Goal: Task Accomplishment & Management: Complete application form

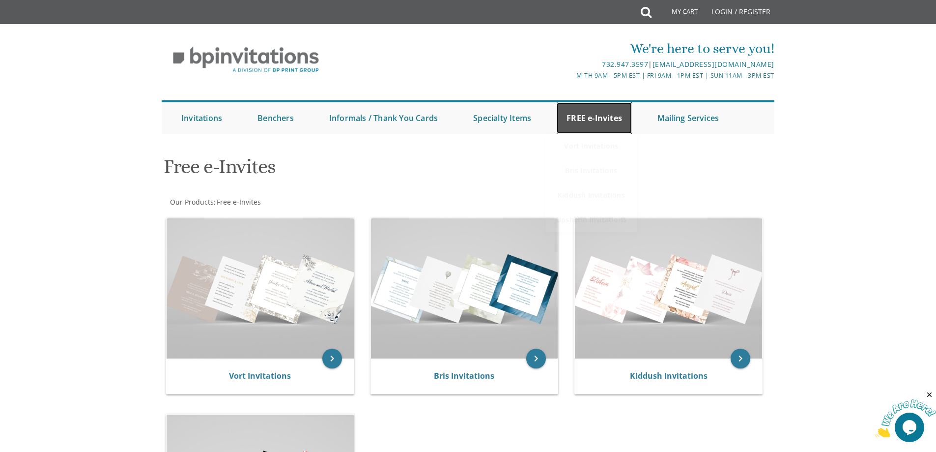
click at [585, 122] on link "FREE e-Invites" at bounding box center [594, 117] width 75 height 31
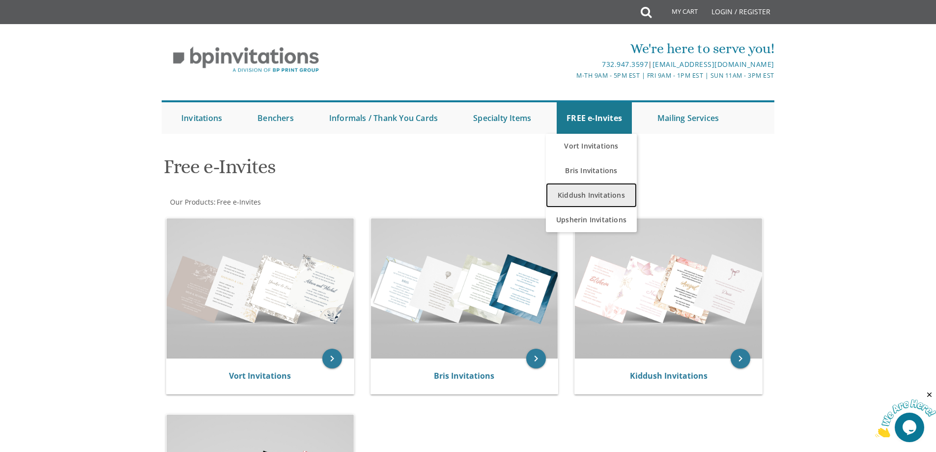
click at [585, 194] on link "Kiddush Invitations" at bounding box center [591, 195] width 91 height 25
click at [575, 194] on link "Kiddush Invitations" at bounding box center [591, 195] width 91 height 25
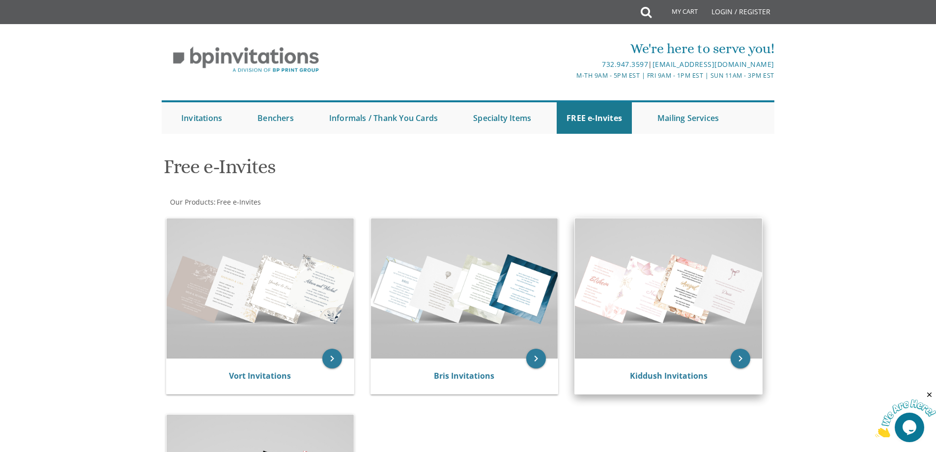
click at [664, 274] on img at bounding box center [668, 288] width 187 height 140
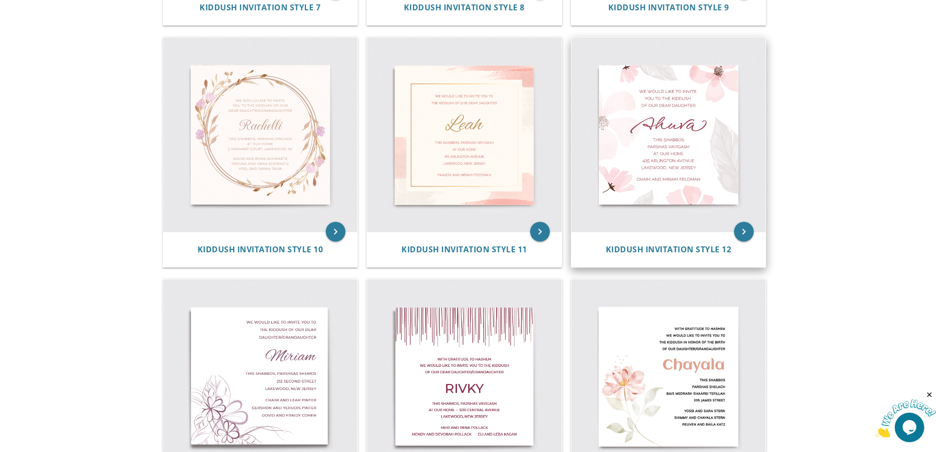
scroll to position [885, 0]
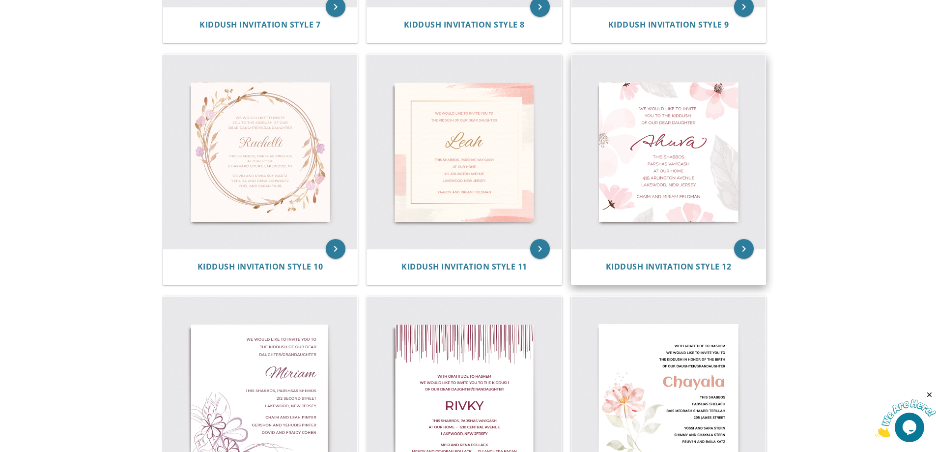
click at [659, 144] on img at bounding box center [669, 152] width 195 height 195
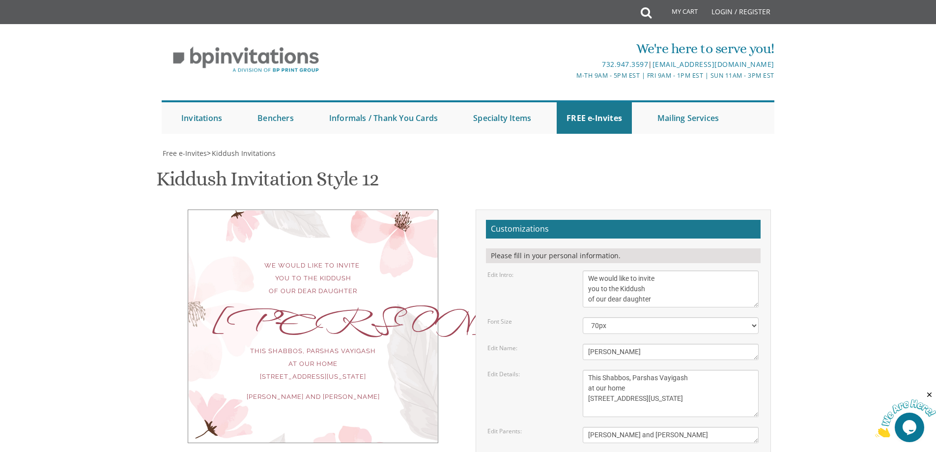
scroll to position [49, 0]
drag, startPoint x: 615, startPoint y: 302, endPoint x: 556, endPoint y: 298, distance: 59.6
click at [562, 344] on div "Edit Name: [GEOGRAPHIC_DATA]" at bounding box center [623, 352] width 286 height 16
type textarea "Miri"
click at [764, 370] on div "This Shabbos, Parshas Vayigash at our home [STREET_ADDRESS][US_STATE]" at bounding box center [671, 393] width 191 height 47
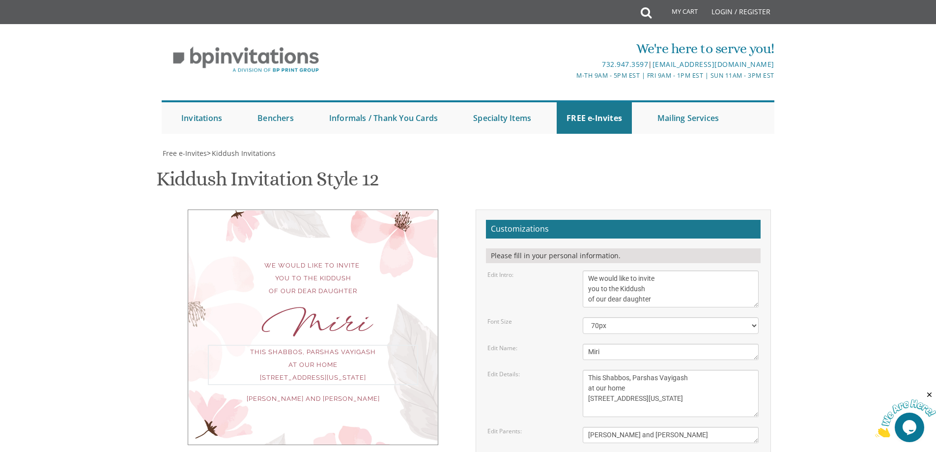
drag, startPoint x: 689, startPoint y: 330, endPoint x: 658, endPoint y: 332, distance: 31.0
click at [658, 370] on textarea "This Shabbos, Parshas Vayigash at our home [STREET_ADDRESS][US_STATE]" at bounding box center [671, 393] width 176 height 47
paste textarea "Ki Teitzei"
drag, startPoint x: 599, startPoint y: 349, endPoint x: 552, endPoint y: 344, distance: 46.6
click at [553, 370] on div "Edit Details: This Shabbos, [GEOGRAPHIC_DATA] at our home [STREET_ADDRESS][US_S…" at bounding box center [623, 393] width 286 height 47
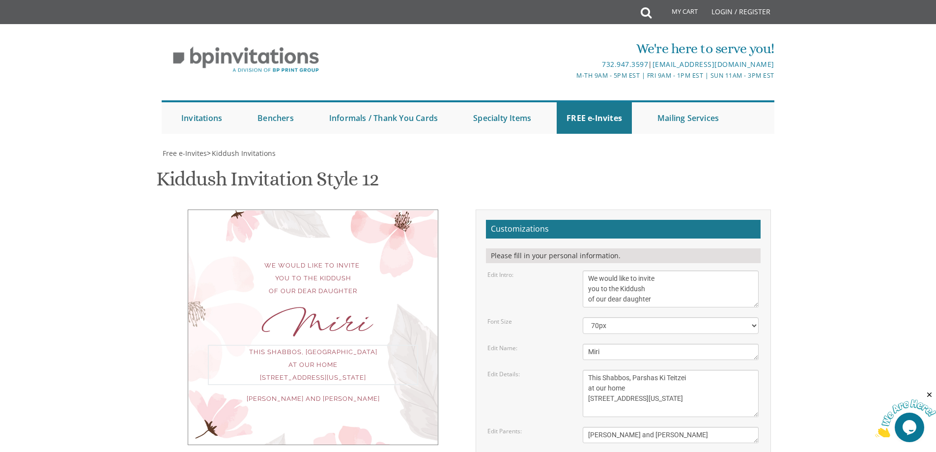
drag, startPoint x: 745, startPoint y: 349, endPoint x: 687, endPoint y: 347, distance: 58.0
click at [687, 370] on textarea "This Shabbos, Parshas Vayigash at our home [STREET_ADDRESS][US_STATE]" at bounding box center [671, 393] width 176 height 47
click at [698, 370] on textarea "This Shabbos, Parshas Vayigash at our home [STREET_ADDRESS][US_STATE]" at bounding box center [671, 393] width 176 height 47
drag, startPoint x: 670, startPoint y: 350, endPoint x: 578, endPoint y: 345, distance: 92.0
click at [579, 370] on div "This Shabbos, Parshas Vayigash at our home [STREET_ADDRESS][US_STATE]" at bounding box center [671, 393] width 191 height 47
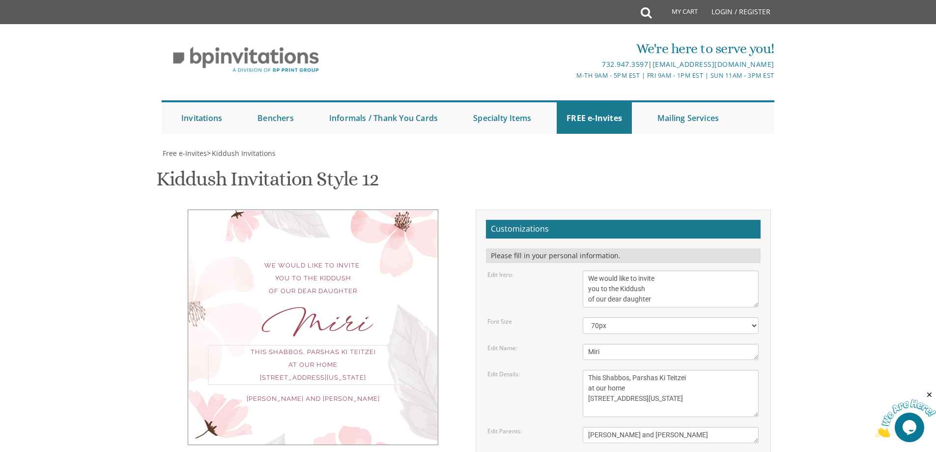
paste textarea "[US_STATE] Concourse"
click at [689, 370] on textarea "This Shabbos, Parshas Vayigash at our home [STREET_ADDRESS][US_STATE]" at bounding box center [671, 393] width 176 height 47
drag, startPoint x: 619, startPoint y: 358, endPoint x: 567, endPoint y: 362, distance: 51.7
click at [567, 370] on div "Edit Details: This Shabbos, [GEOGRAPHIC_DATA] at our home [STREET_ADDRESS][US_S…" at bounding box center [623, 393] width 286 height 47
click at [682, 370] on textarea "This Shabbos, Parshas Vayigash at our home [STREET_ADDRESS][US_STATE]" at bounding box center [671, 393] width 176 height 47
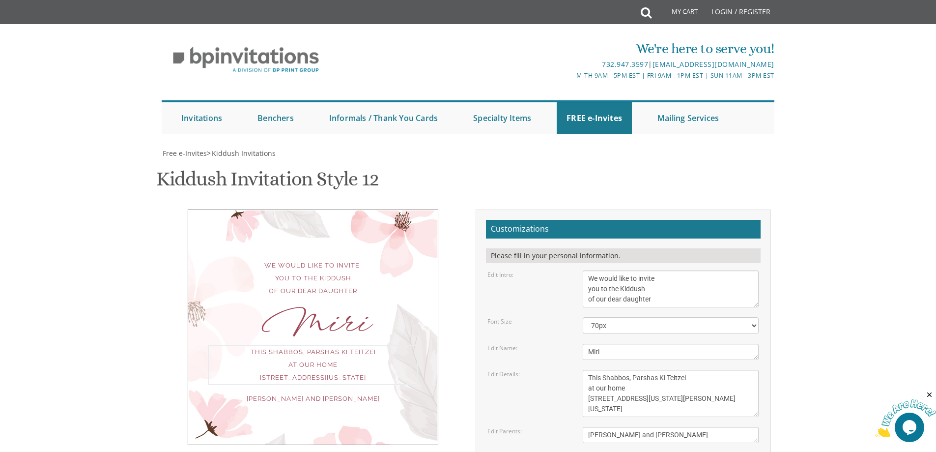
type textarea "This Shabbos, Parshas Ki Teitzei at our home [STREET_ADDRESS][US_STATE][PERSON_…"
drag, startPoint x: 654, startPoint y: 386, endPoint x: 312, endPoint y: 345, distance: 344.6
click at [325, 349] on div "We would like to invite you to the Kiddush of our dear daughter Miri This Shabb…" at bounding box center [468, 378] width 620 height 338
click at [710, 370] on textarea "This Shabbos, Parshas Vayigash at our home [STREET_ADDRESS][US_STATE]" at bounding box center [671, 393] width 176 height 47
click at [680, 427] on textarea "[PERSON_NAME] and [PERSON_NAME]" at bounding box center [671, 435] width 176 height 16
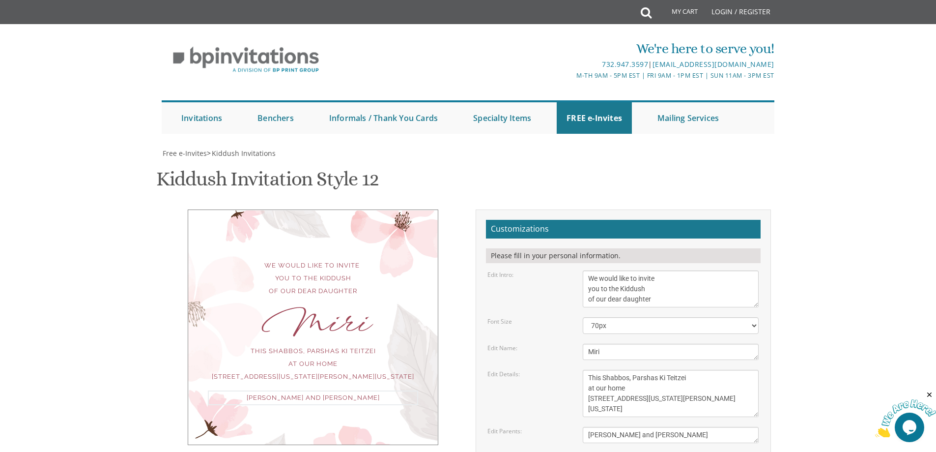
scroll to position [7, 0]
click at [698, 427] on textarea "[PERSON_NAME] and [PERSON_NAME]" at bounding box center [671, 435] width 176 height 16
click at [694, 370] on textarea "This Shabbos, Parshas Vayigash at our home [STREET_ADDRESS][US_STATE]" at bounding box center [671, 393] width 176 height 47
click at [682, 427] on textarea "[PERSON_NAME] and [PERSON_NAME]" at bounding box center [671, 435] width 176 height 16
click at [677, 427] on textarea "[PERSON_NAME] and [PERSON_NAME]" at bounding box center [671, 435] width 176 height 16
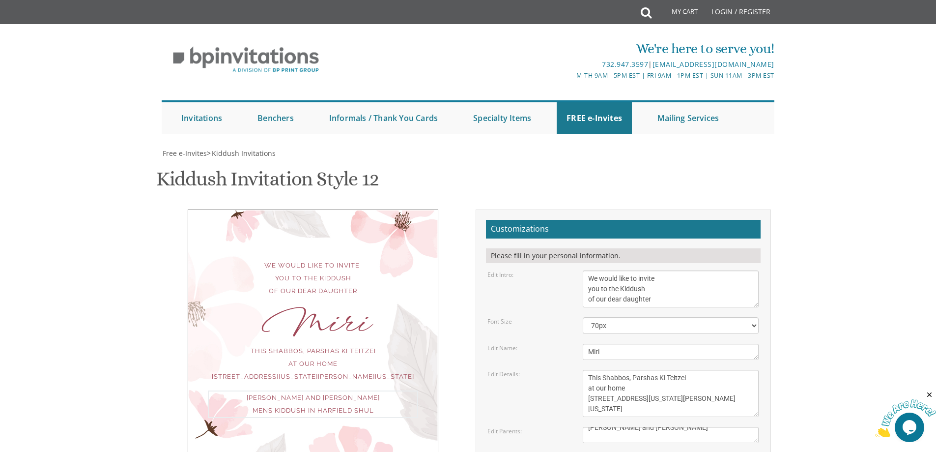
scroll to position [13, 0]
type textarea "[PERSON_NAME] and [PERSON_NAME] Mens kiddush in Harfield Shul"
click at [692, 399] on form "Customizations Please fill in your personal information. Edit Intro: We would l…" at bounding box center [623, 375] width 275 height 310
drag, startPoint x: 685, startPoint y: 328, endPoint x: 658, endPoint y: 329, distance: 27.1
click at [658, 370] on textarea "This Shabbos, Parshas Vayigash at our home [STREET_ADDRESS][US_STATE]" at bounding box center [671, 393] width 176 height 47
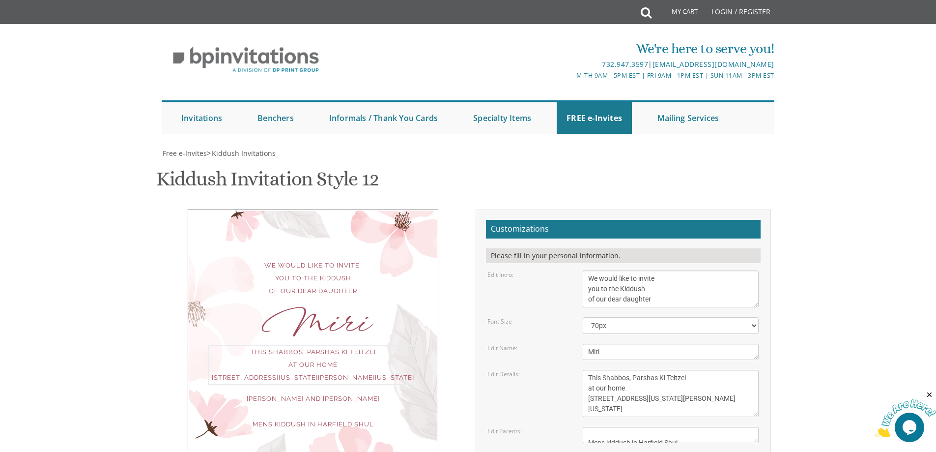
paste textarea "(כִּי־תֵצֵא‎—Hebrew"
click at [716, 370] on textarea "This Shabbos, Parshas Vayigash at our home [STREET_ADDRESS][US_STATE]" at bounding box center [671, 393] width 176 height 47
click at [675, 370] on textarea "This Shabbos, Parshas Vayigash at our home [STREET_ADDRESS][US_STATE]" at bounding box center [671, 393] width 176 height 47
drag, startPoint x: 686, startPoint y: 331, endPoint x: 661, endPoint y: 327, distance: 25.3
click at [661, 370] on textarea "This Shabbos, Parshas Vayigash at our home [STREET_ADDRESS][US_STATE]" at bounding box center [671, 393] width 176 height 47
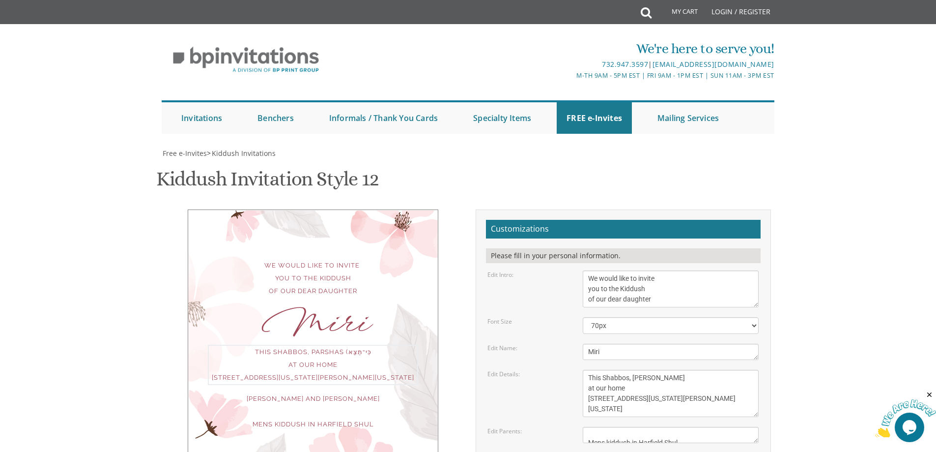
paste textarea "כִּי־תֵצֵא"
click at [695, 370] on textarea "This Shabbos, Parshas Vayigash at our home [STREET_ADDRESS][US_STATE]" at bounding box center [671, 393] width 176 height 47
click at [721, 370] on textarea "This Shabbos, Parshas Vayigash at our home [STREET_ADDRESS][US_STATE]" at bounding box center [671, 393] width 176 height 47
click at [645, 370] on textarea "This Shabbos, Parshas Vayigash at our home [STREET_ADDRESS][US_STATE]" at bounding box center [671, 393] width 176 height 47
type textarea "This Shabbos, Parshas כִּי־תֵצֵא‎ at our home [STREET_ADDRESS][US_STATE][PERSON…"
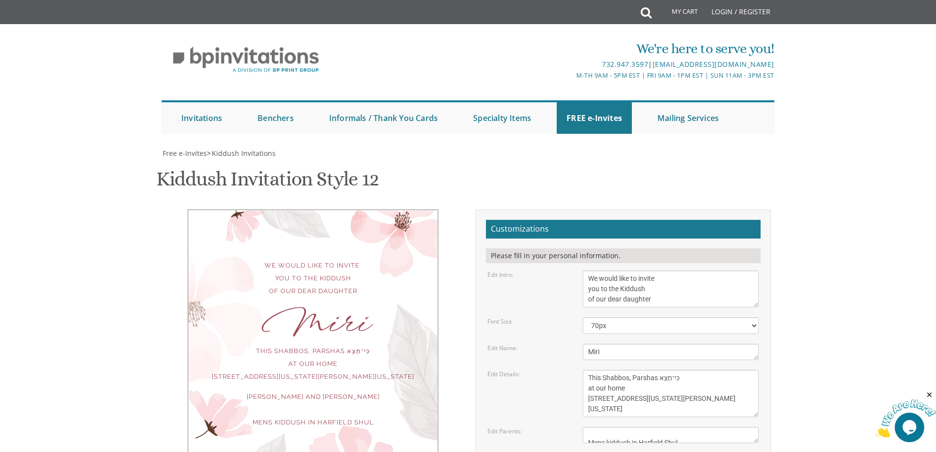
click at [703, 427] on textarea "[PERSON_NAME] and [PERSON_NAME]" at bounding box center [671, 435] width 176 height 16
click at [678, 427] on textarea "[PERSON_NAME] and [PERSON_NAME]" at bounding box center [671, 435] width 176 height 16
